Goal: Information Seeking & Learning: Learn about a topic

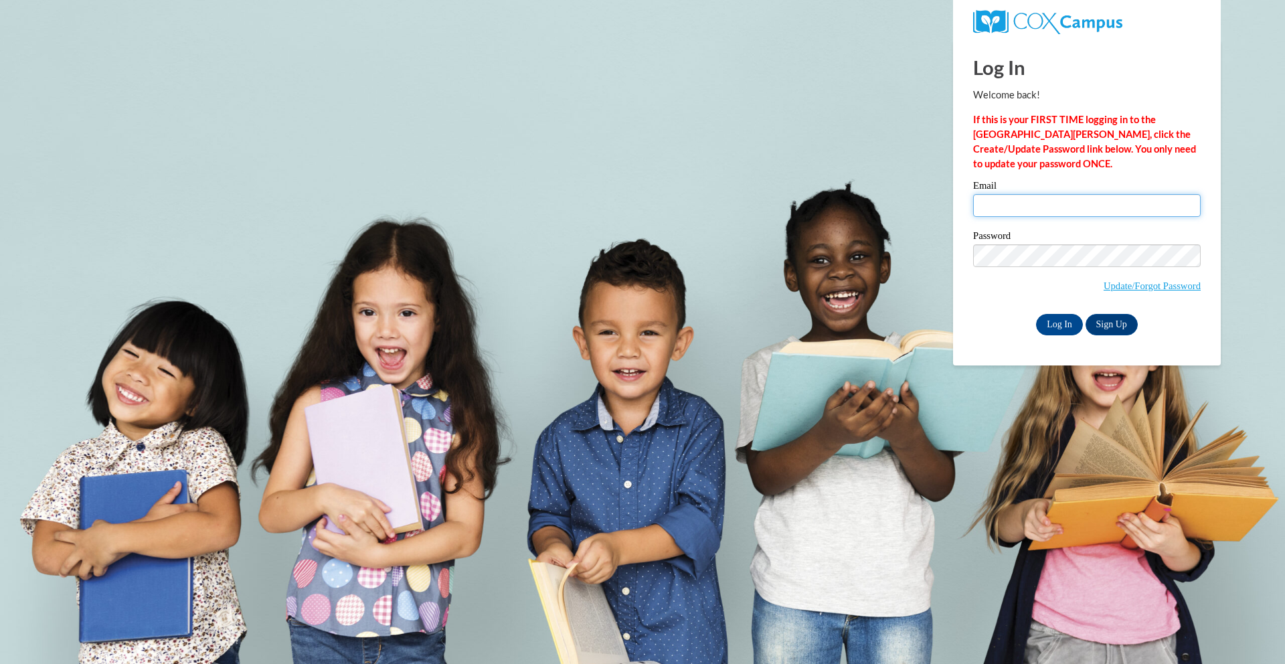
click at [1024, 210] on input "Email" at bounding box center [1087, 205] width 228 height 23
click at [483, 324] on body "This site uses cookies to help improve your learning experience. By continuing …" at bounding box center [642, 332] width 1285 height 664
click at [1077, 208] on input "Email" at bounding box center [1087, 205] width 228 height 23
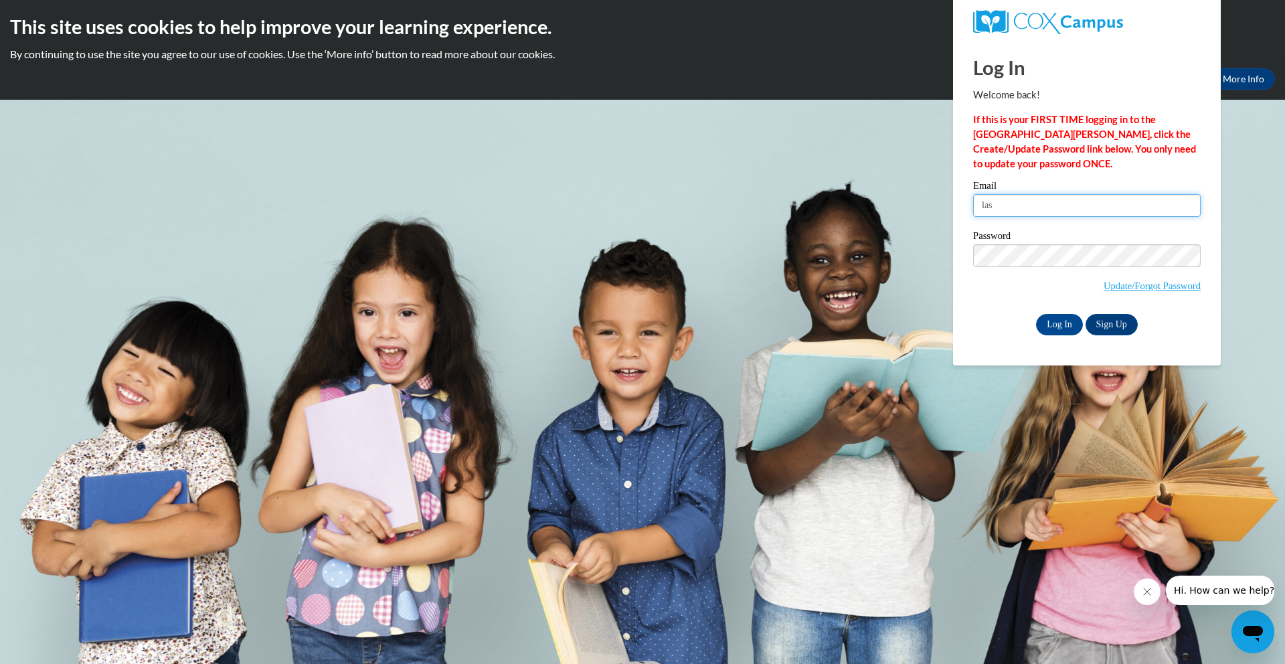
type input "[EMAIL_ADDRESS][PERSON_NAME][DOMAIN_NAME]"
click at [1060, 323] on input "Log In" at bounding box center [1059, 324] width 47 height 21
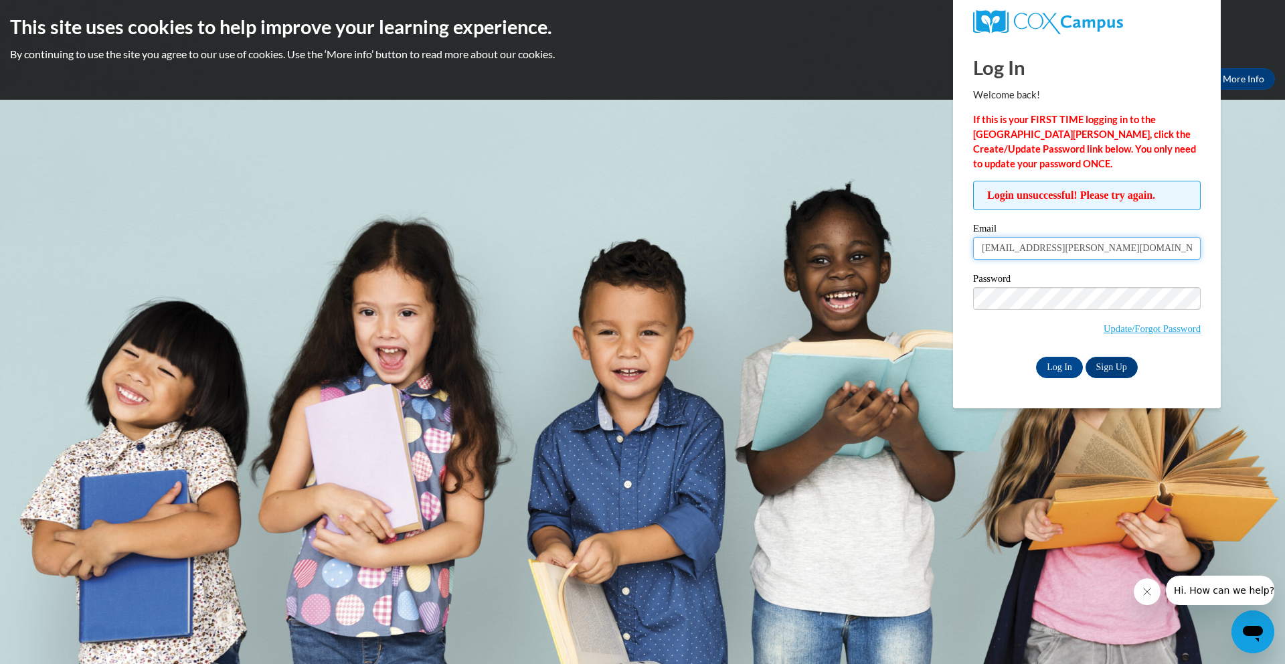
click at [1147, 248] on input "[EMAIL_ADDRESS][PERSON_NAME][DOMAIN_NAME]" at bounding box center [1087, 248] width 228 height 23
click at [1063, 363] on input "Log In" at bounding box center [1059, 367] width 47 height 21
click at [597, 305] on body "This site uses cookies to help improve your learning experience. By continuing …" at bounding box center [642, 332] width 1285 height 664
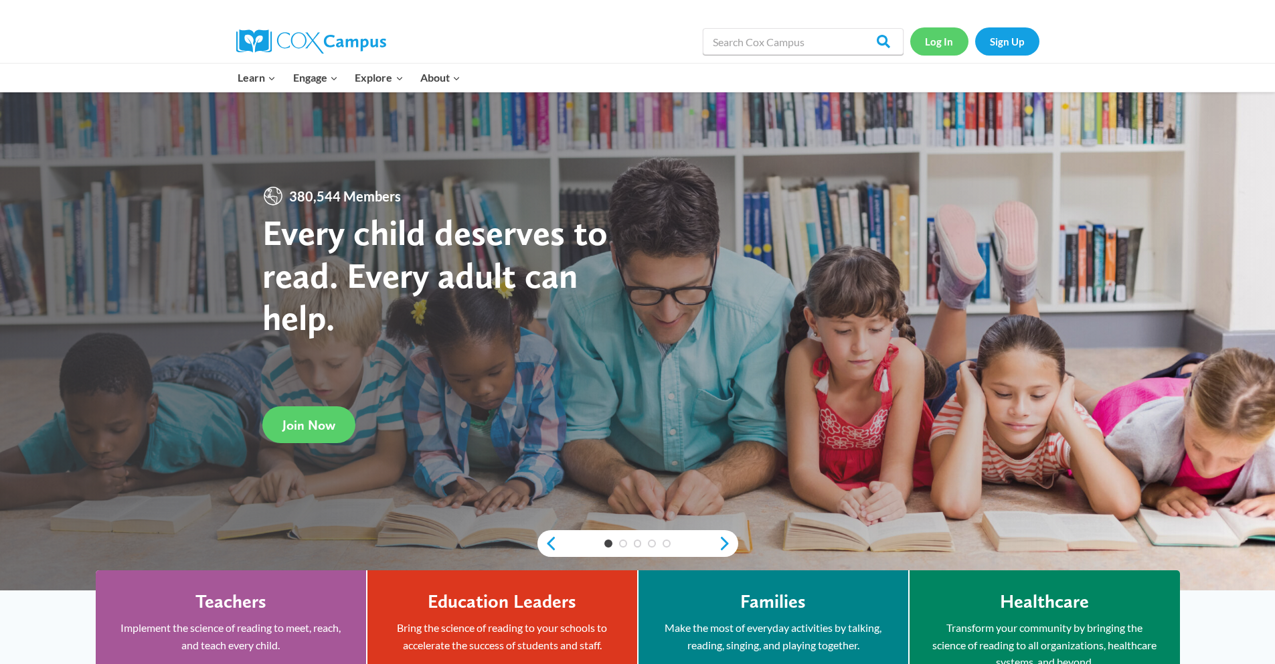
click at [943, 39] on link "Log In" at bounding box center [939, 40] width 58 height 27
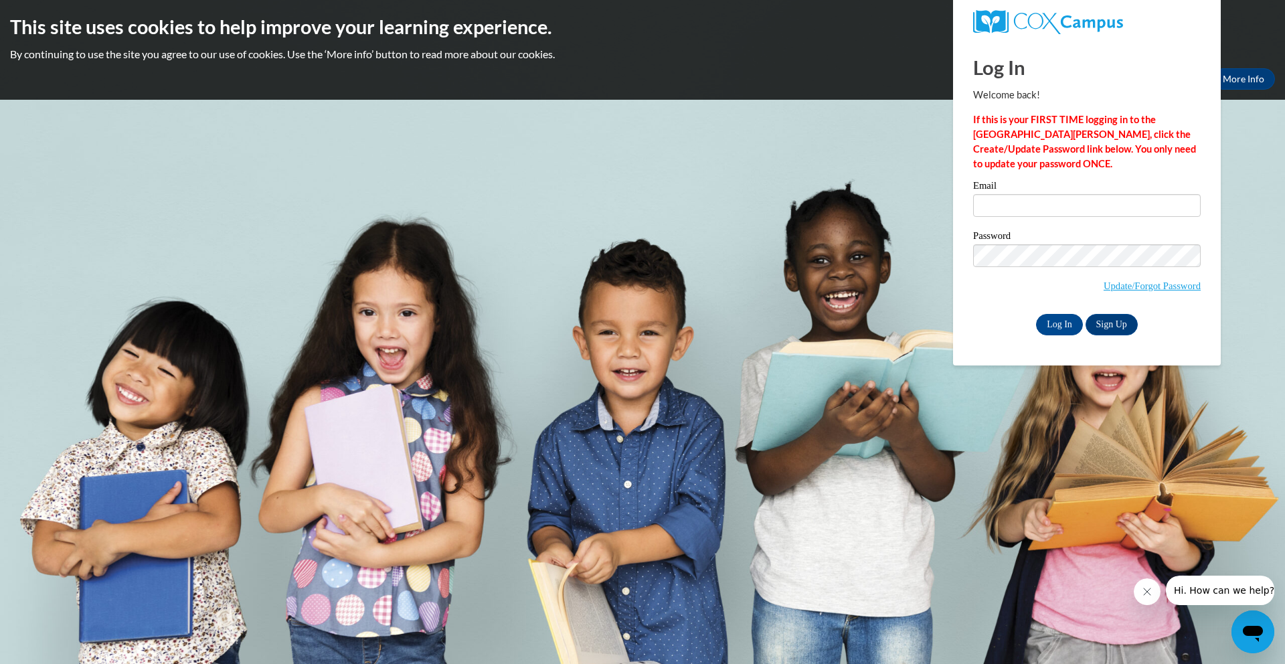
type input "[EMAIL_ADDRESS][PERSON_NAME][DOMAIN_NAME]"
click at [831, 286] on body "This site uses cookies to help improve your learning experience. By continuing …" at bounding box center [642, 332] width 1285 height 664
click at [1137, 282] on link "Update/Forgot Password" at bounding box center [1152, 285] width 97 height 11
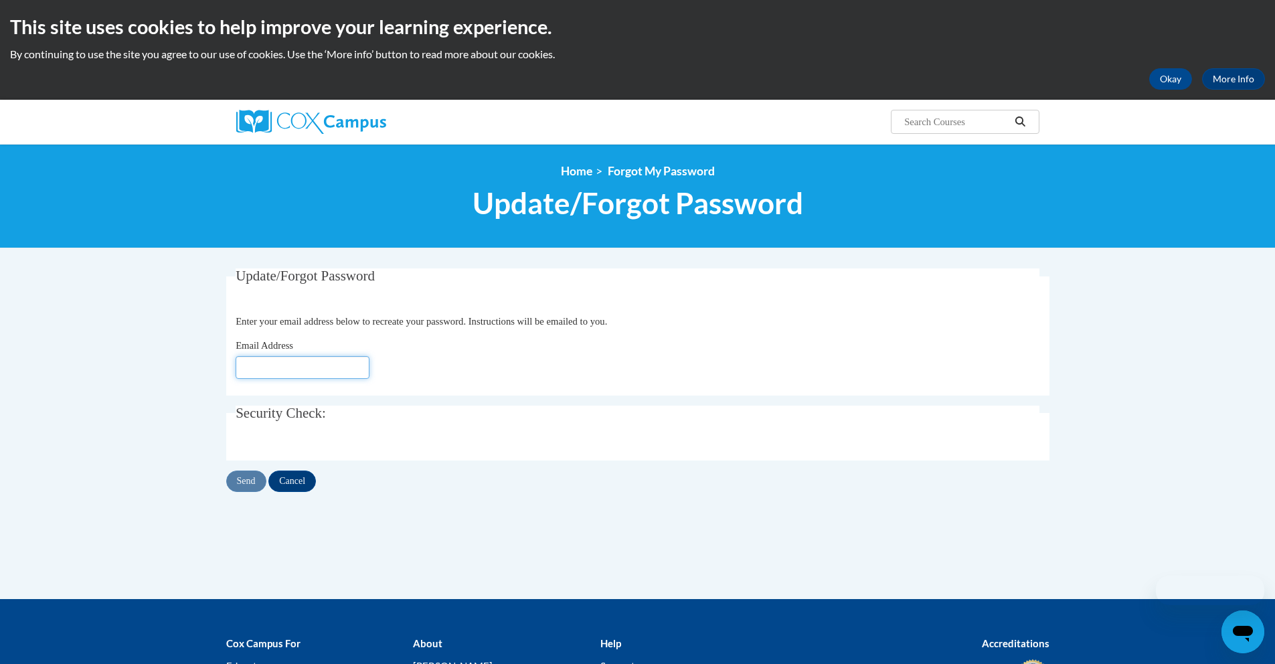
click at [325, 375] on input "Email Address" at bounding box center [303, 367] width 134 height 23
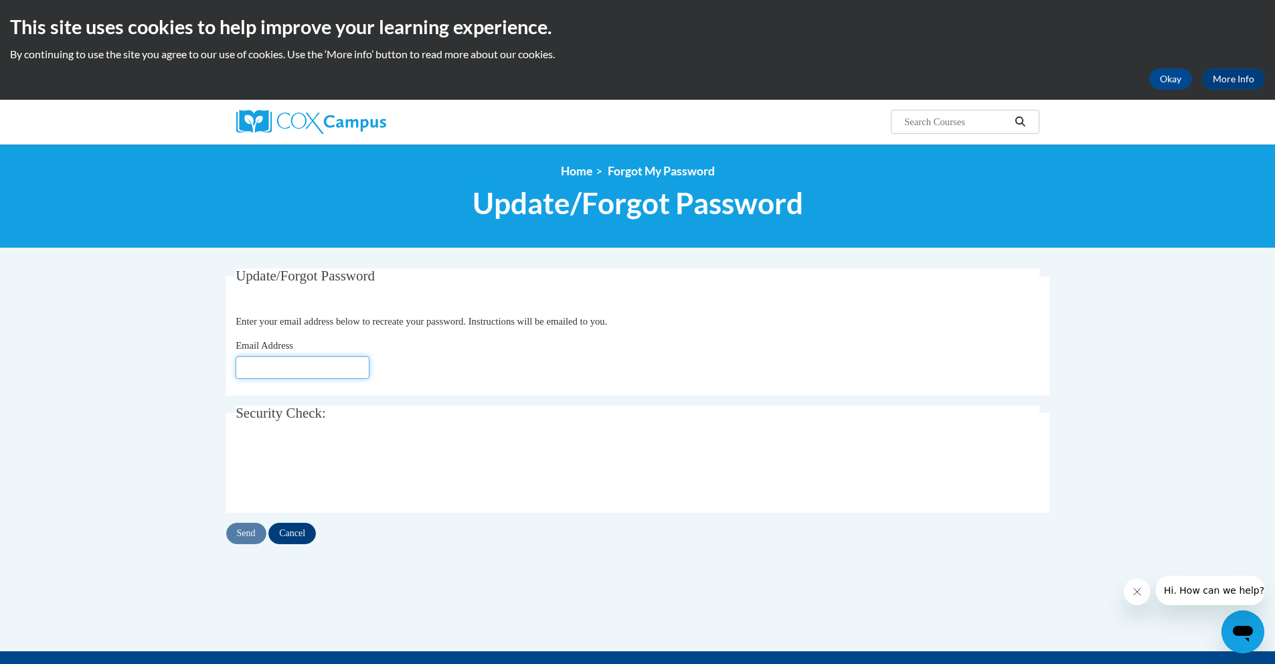
type input "[EMAIL_ADDRESS][DOMAIN_NAME]"
click at [240, 539] on input "Send" at bounding box center [246, 533] width 40 height 21
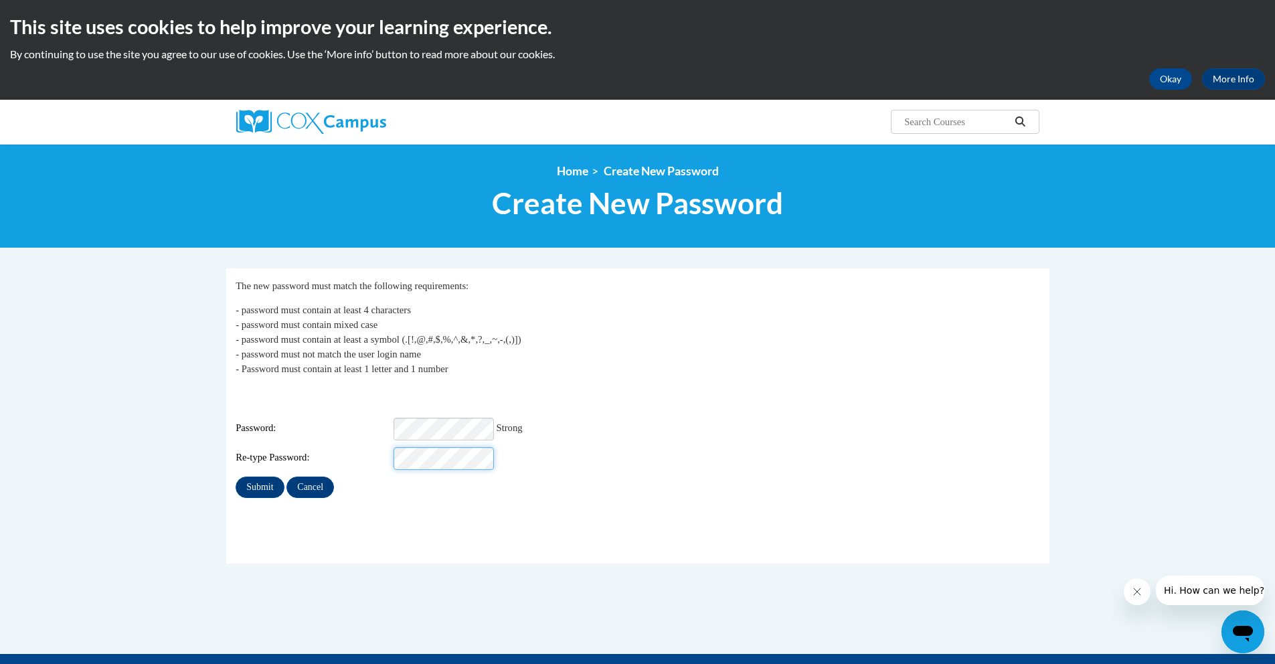
scroll to position [0, 2]
click at [246, 480] on input "Submit" at bounding box center [260, 487] width 48 height 21
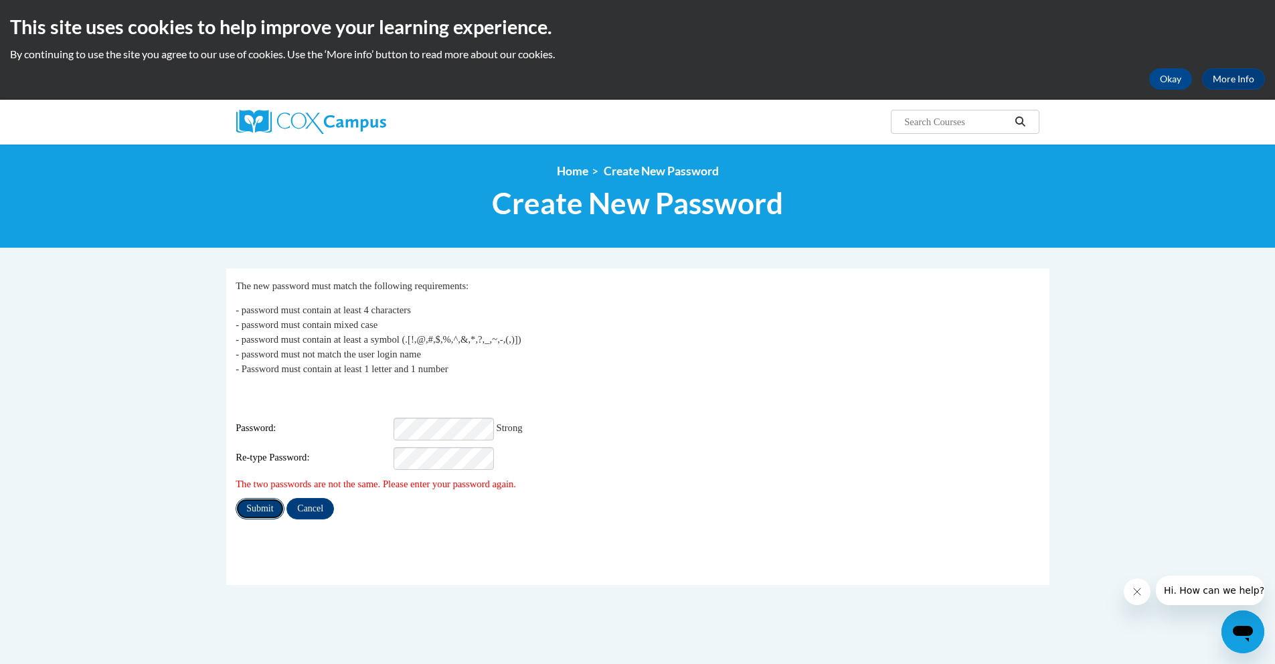
click at [266, 504] on input "Submit" at bounding box center [260, 508] width 48 height 21
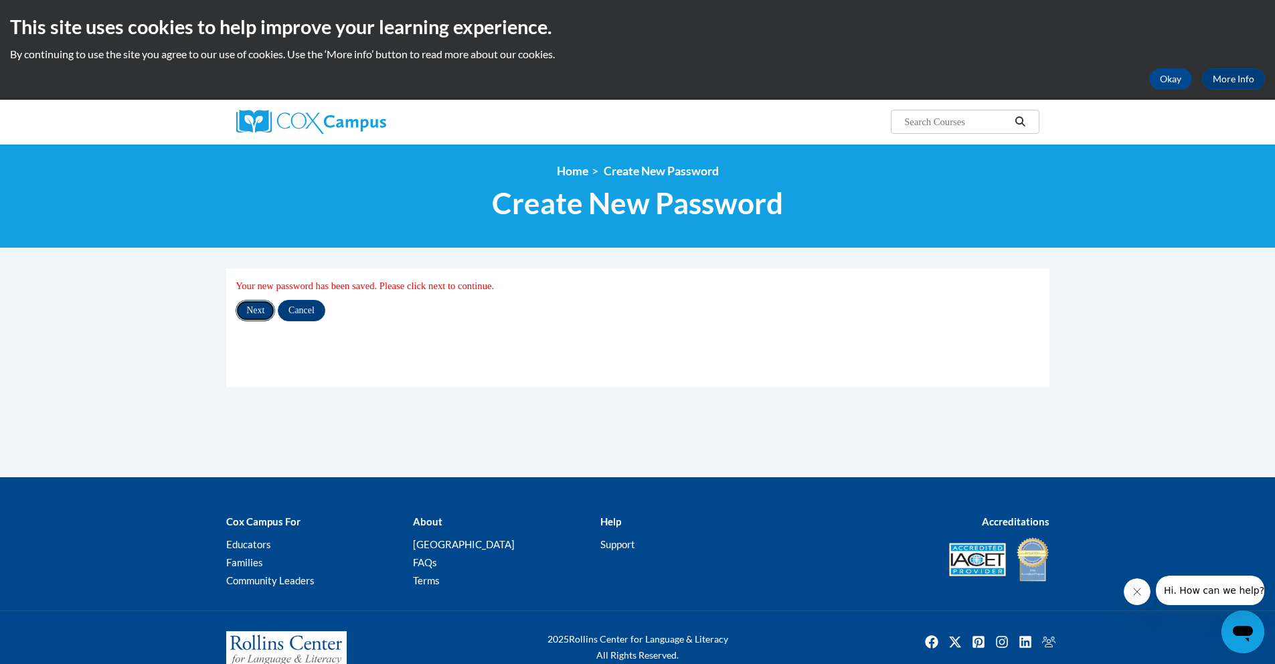
click at [255, 315] on input "Next" at bounding box center [255, 310] width 39 height 21
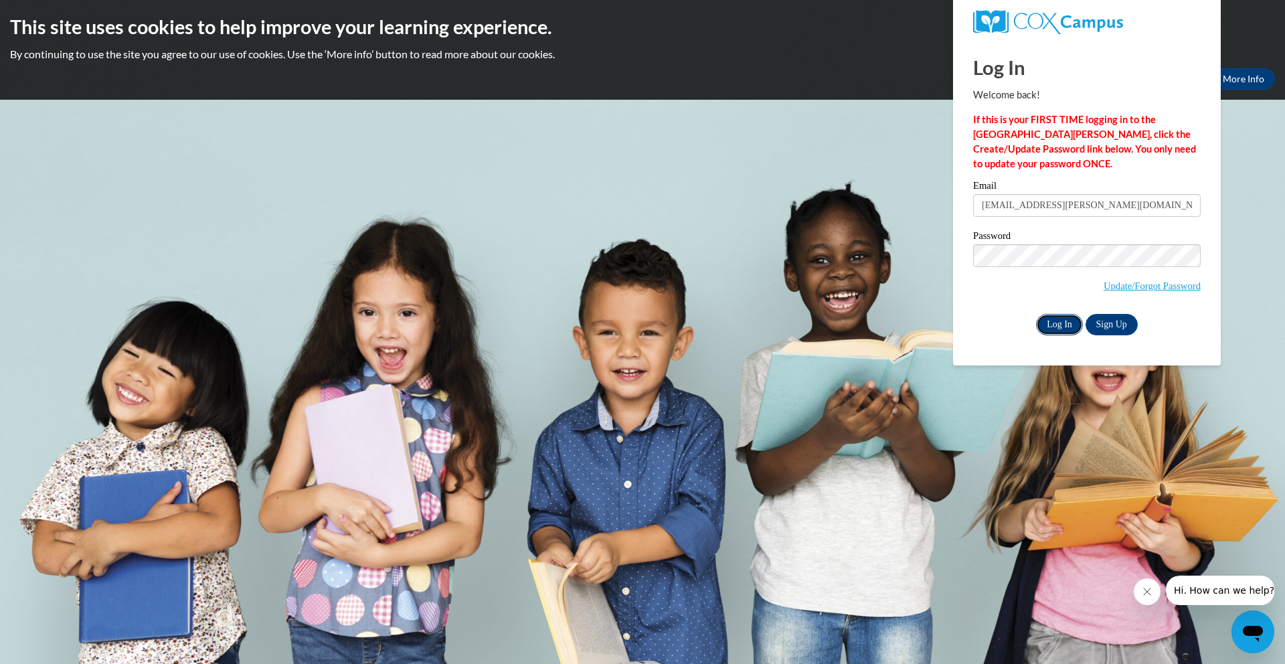
click at [1068, 327] on input "Log In" at bounding box center [1059, 324] width 47 height 21
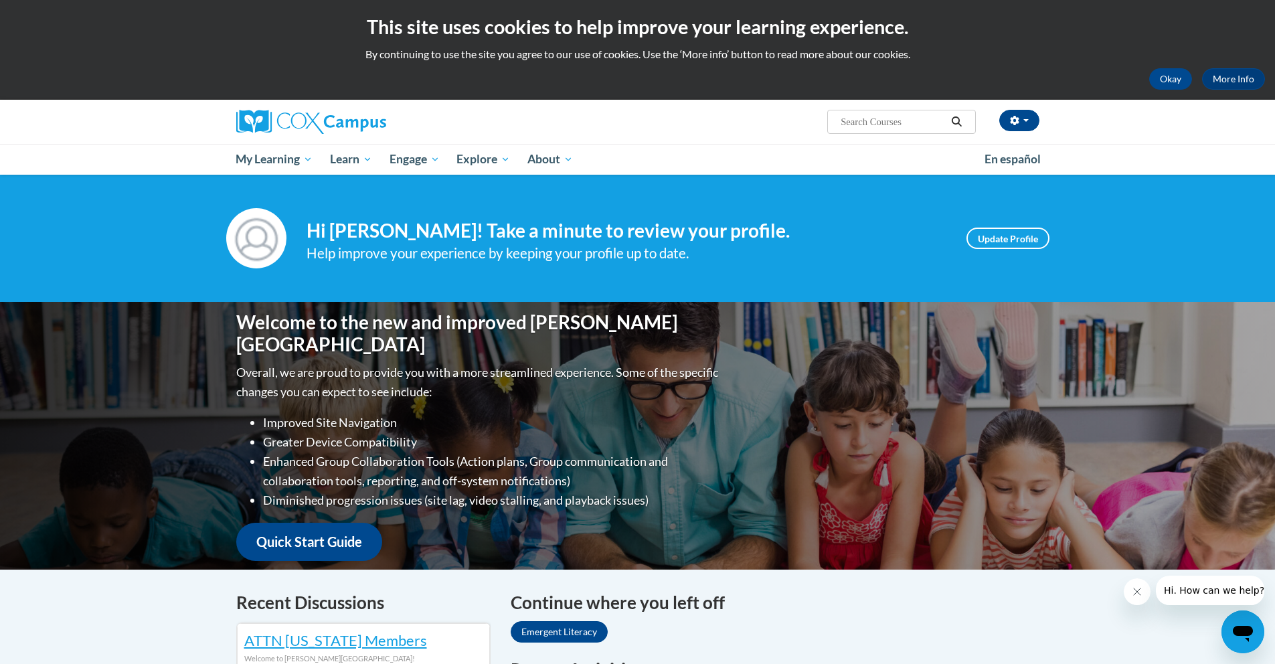
click at [896, 116] on input "Search..." at bounding box center [892, 122] width 107 height 16
type input "name writing"
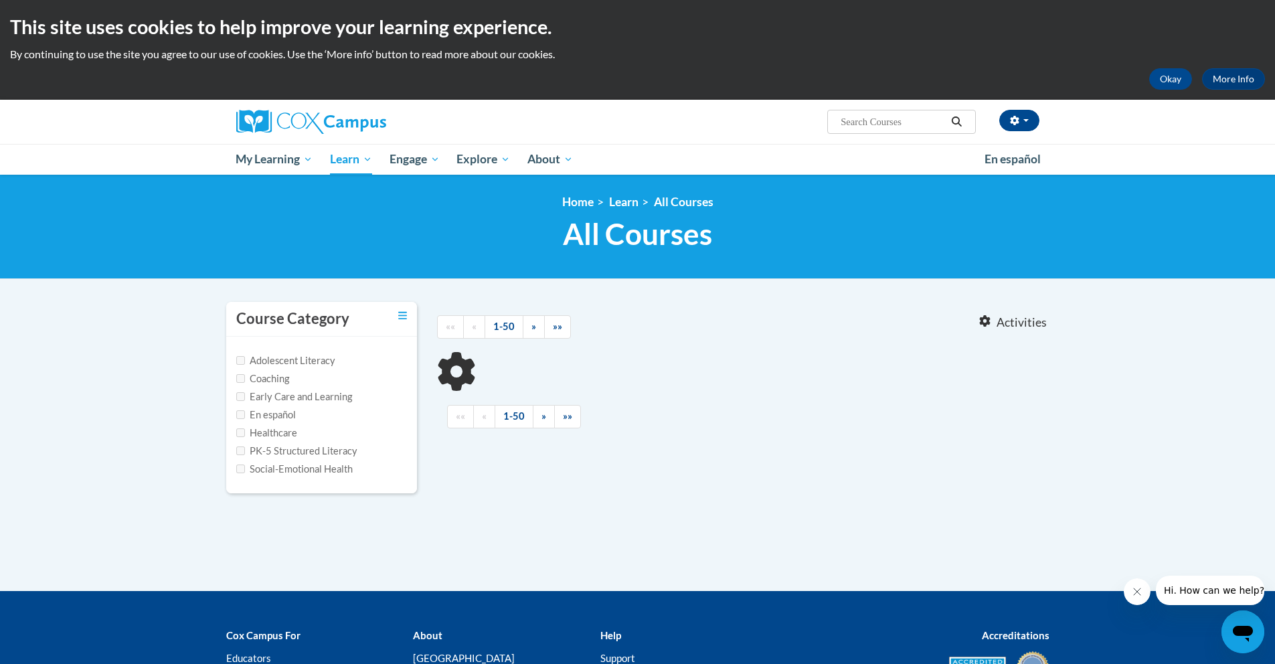
type input "name writing"
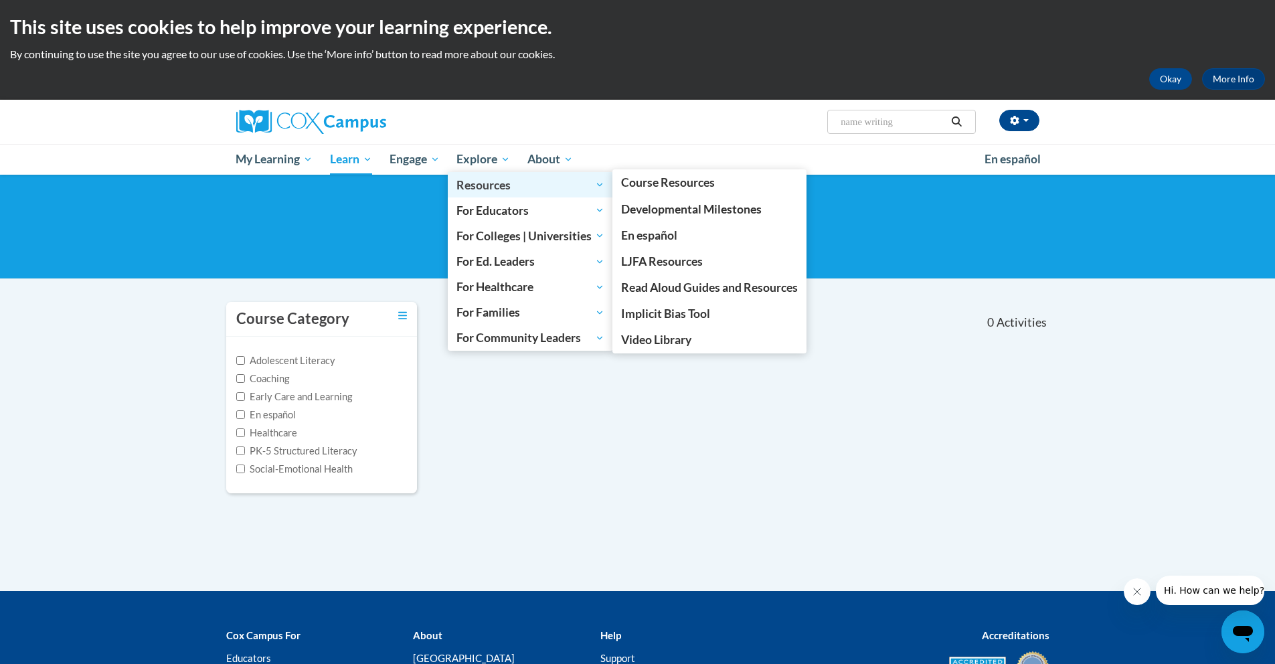
click at [490, 179] on span "Resources" at bounding box center [530, 185] width 148 height 16
click at [692, 187] on span "Course Resources" at bounding box center [668, 182] width 94 height 14
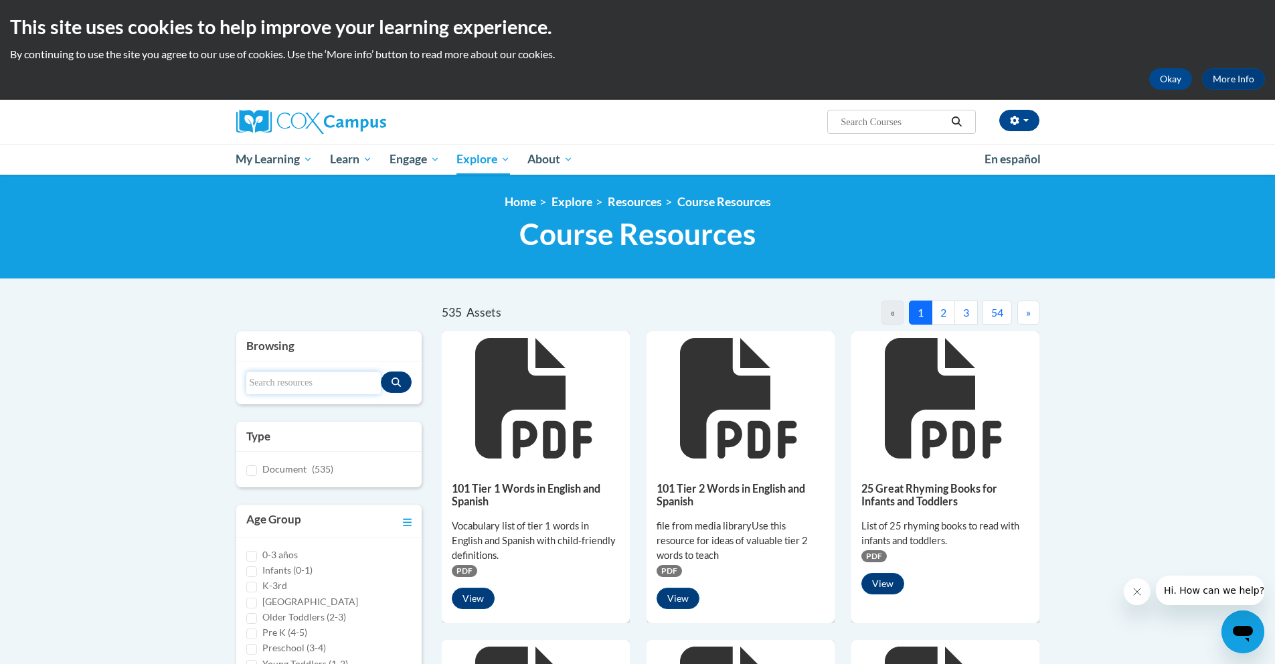
click at [307, 393] on input "Search resources" at bounding box center [313, 382] width 135 height 23
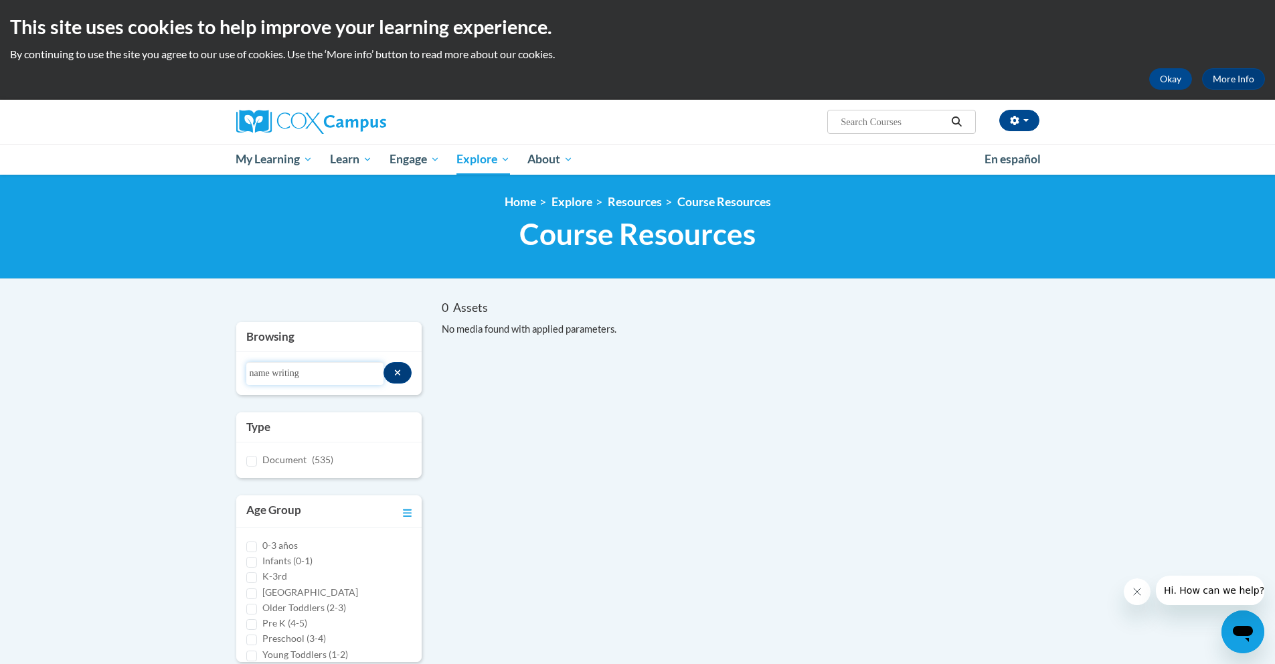
drag, startPoint x: 276, startPoint y: 378, endPoint x: 217, endPoint y: 373, distance: 59.1
click at [217, 373] on div "0 Assets « » Browsing Search resources name writing Type Document (535)" at bounding box center [637, 582] width 843 height 563
type input "writing"
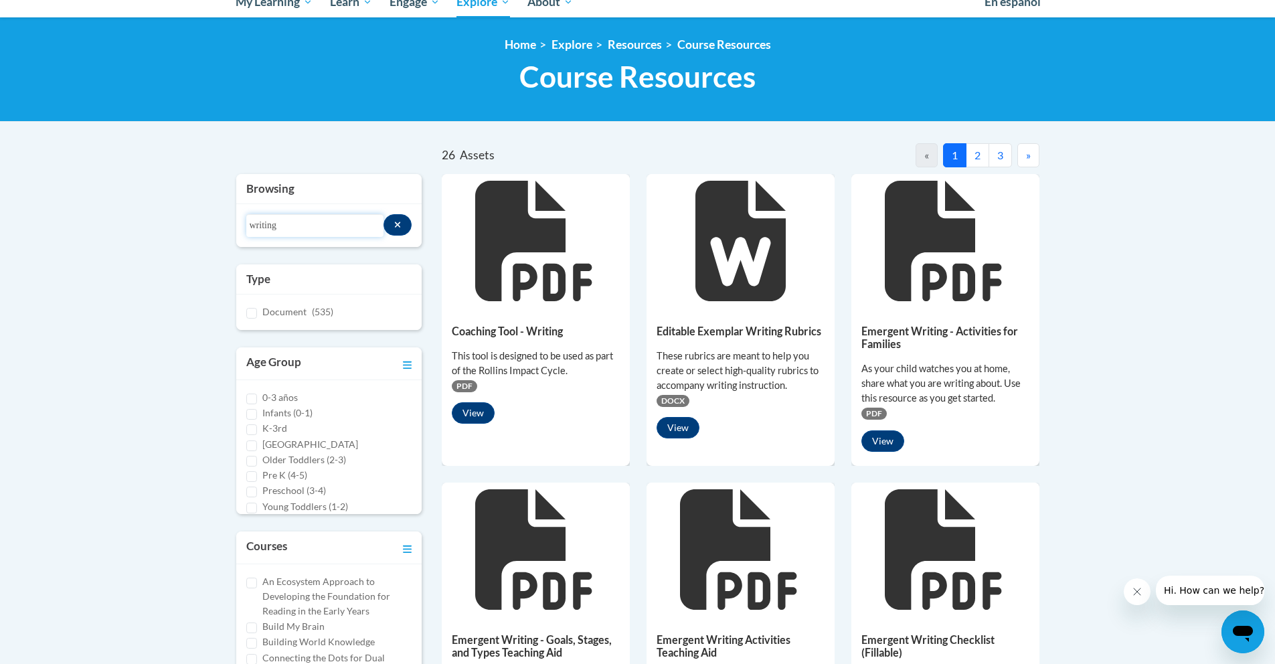
scroll to position [320, 0]
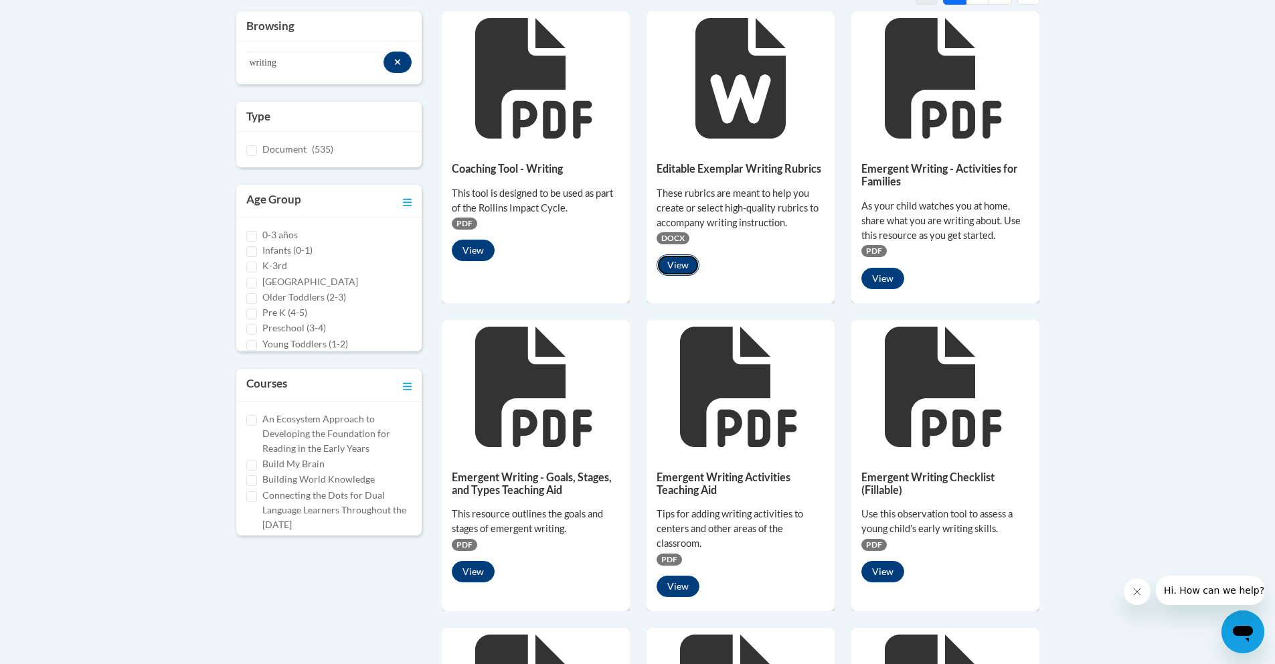
click at [683, 270] on button "View" at bounding box center [678, 264] width 43 height 21
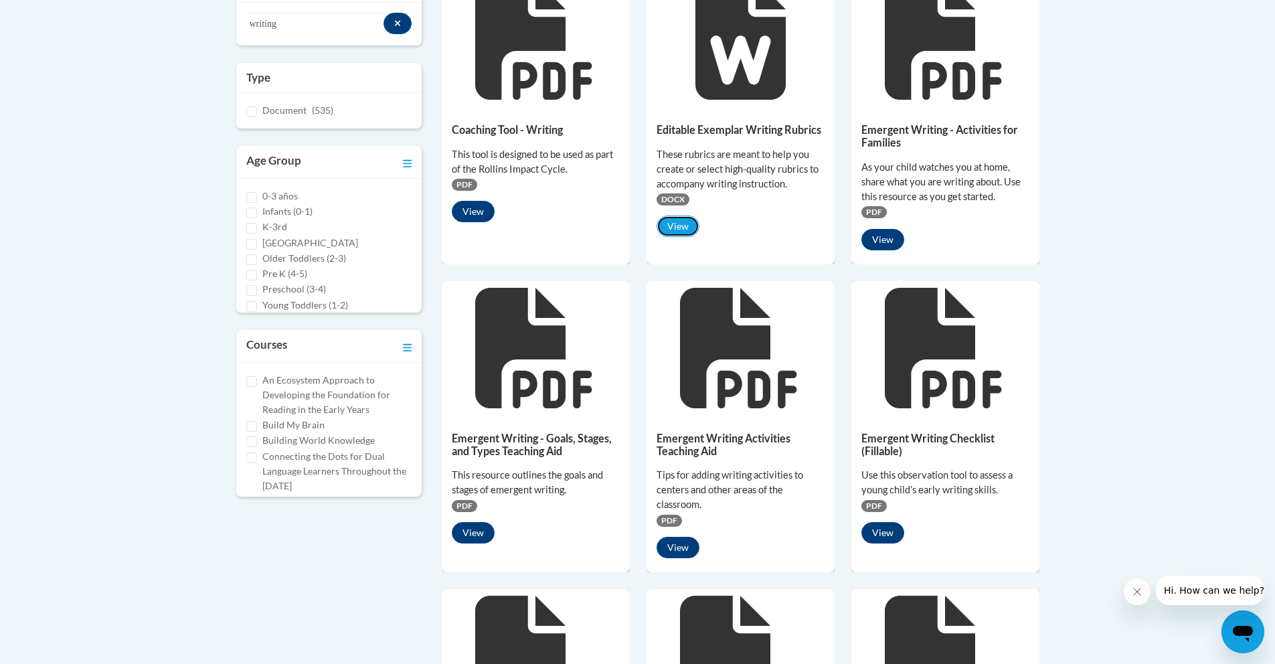
scroll to position [376, 0]
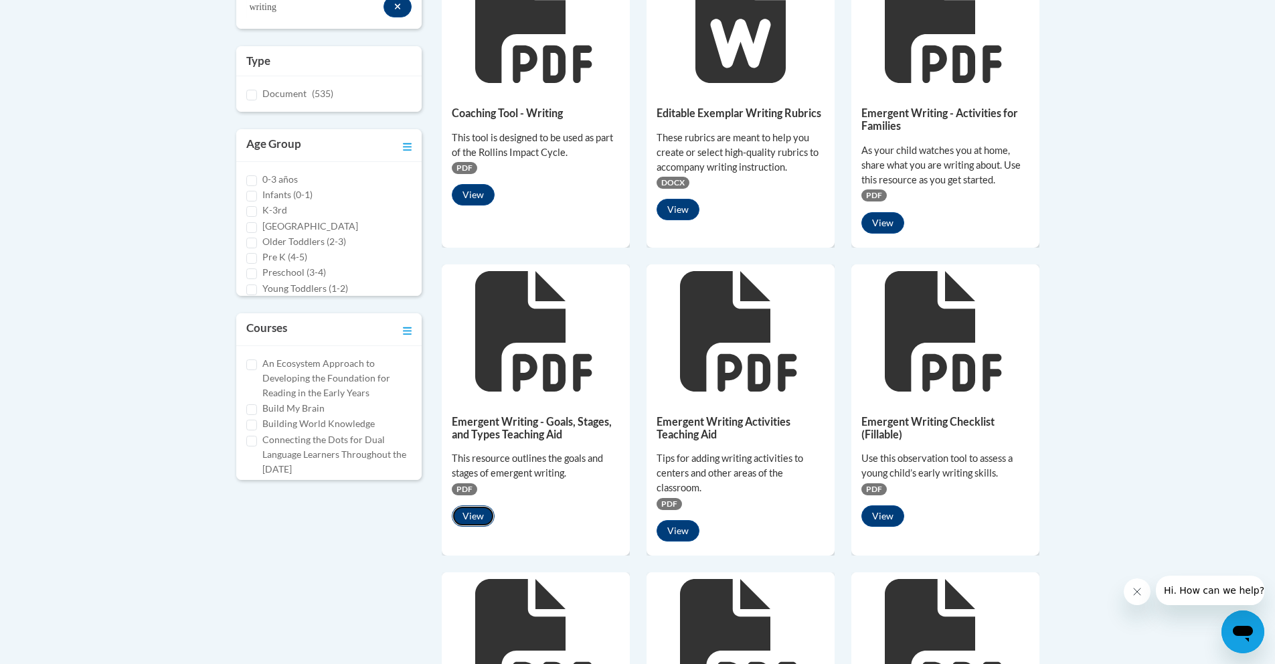
click at [471, 517] on button "View" at bounding box center [473, 515] width 43 height 21
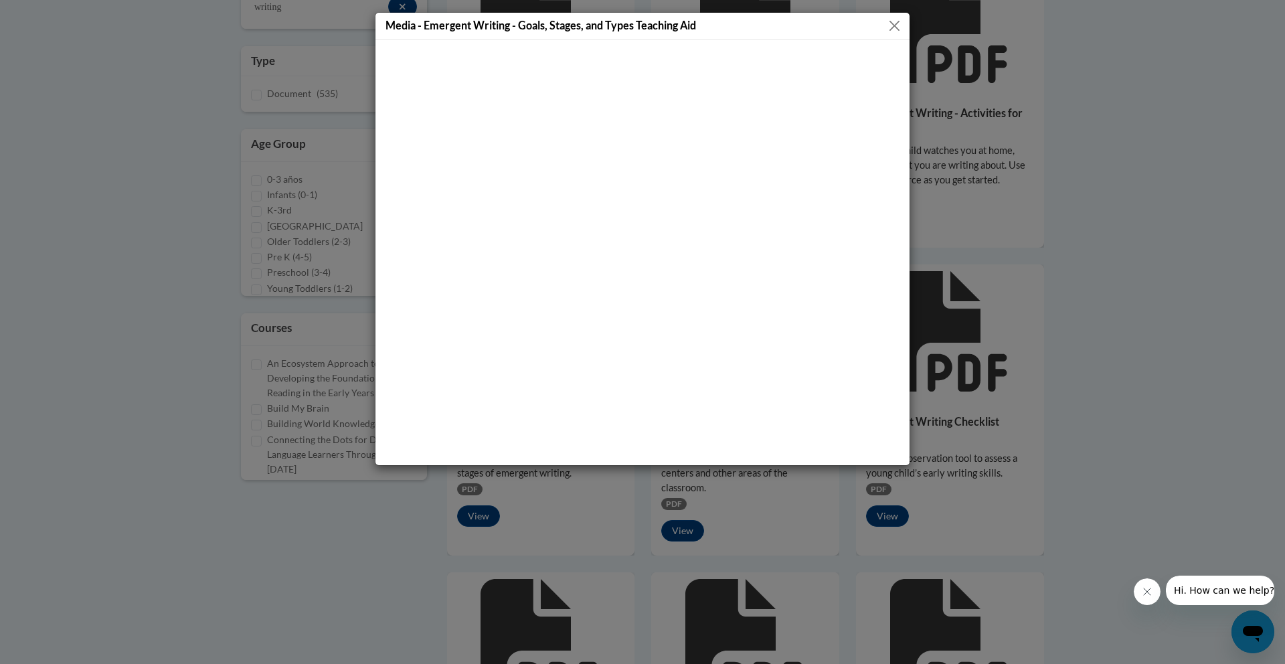
click at [894, 23] on button "Close" at bounding box center [894, 25] width 17 height 17
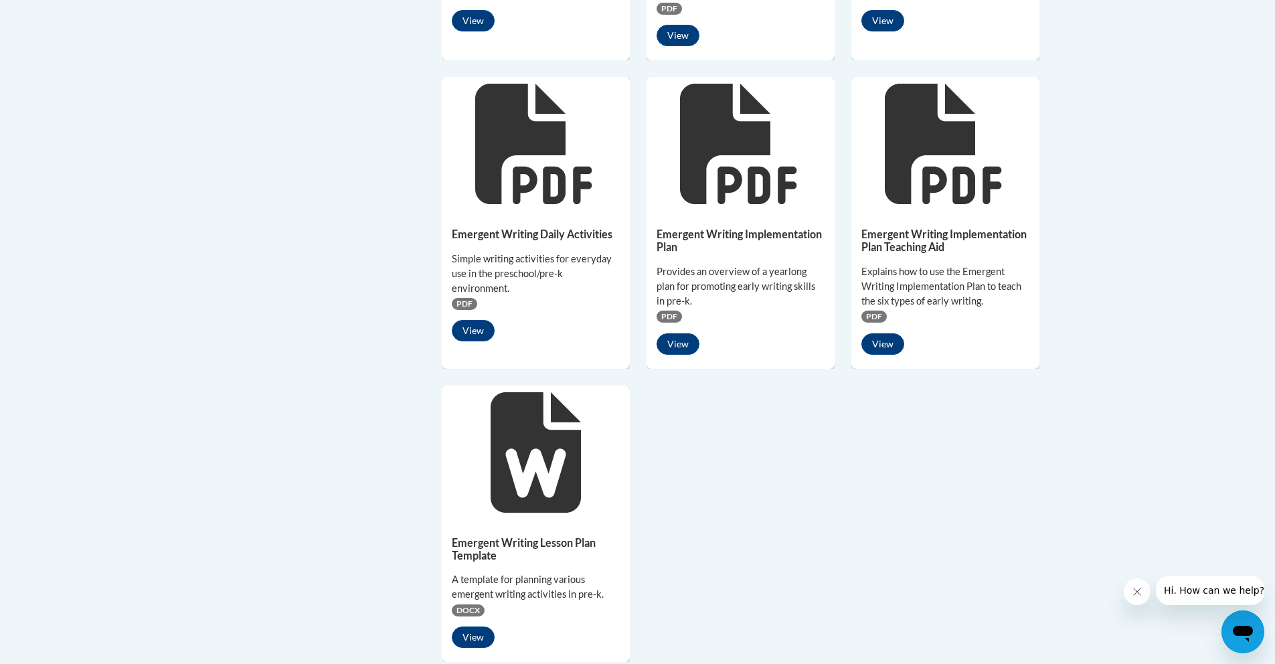
scroll to position [863, 0]
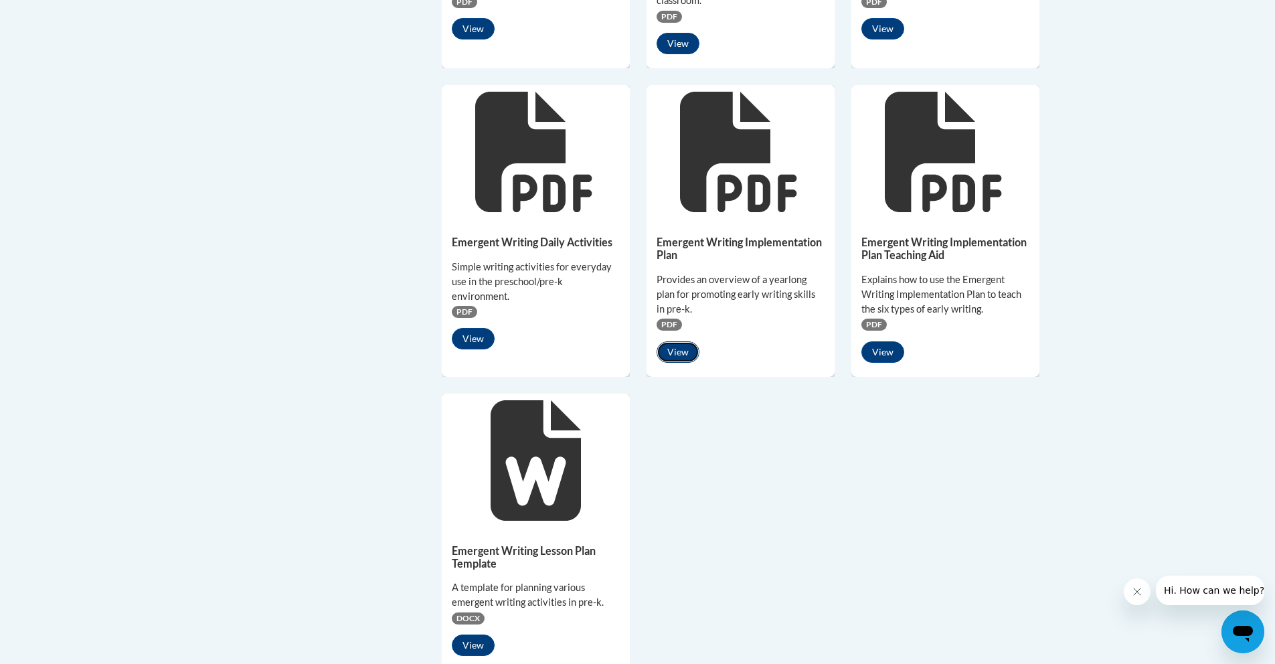
click at [673, 358] on button "View" at bounding box center [678, 351] width 43 height 21
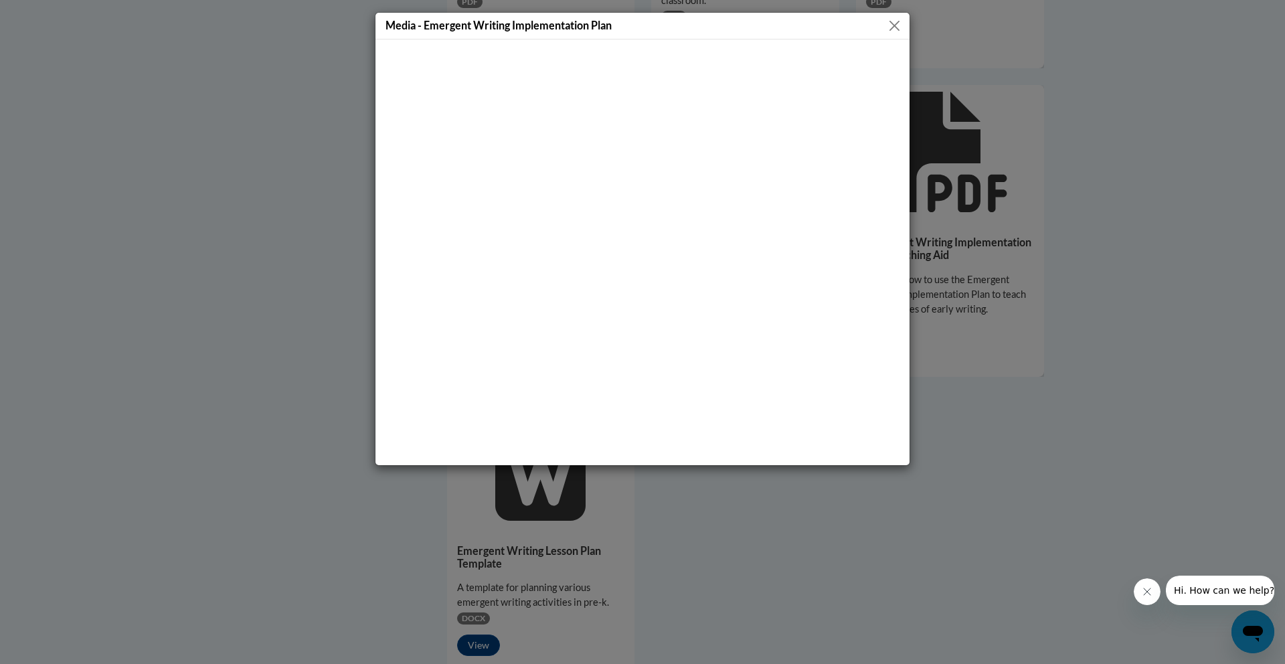
click at [895, 30] on button "Close" at bounding box center [894, 25] width 17 height 17
